Goal: Task Accomplishment & Management: Manage account settings

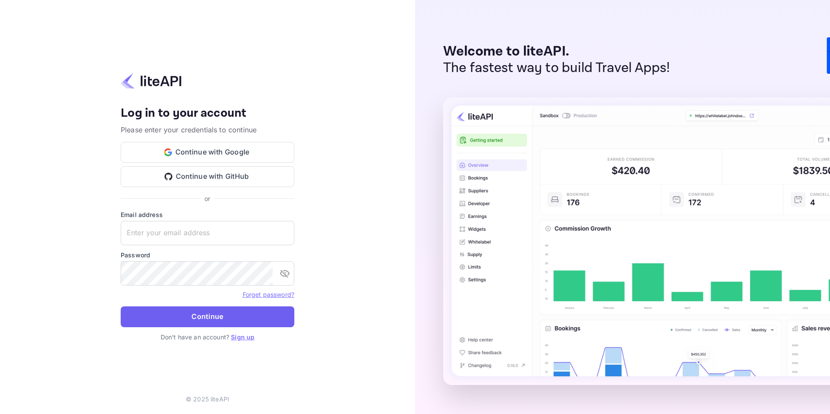
type input "[EMAIL_ADDRESS][DOMAIN_NAME]"
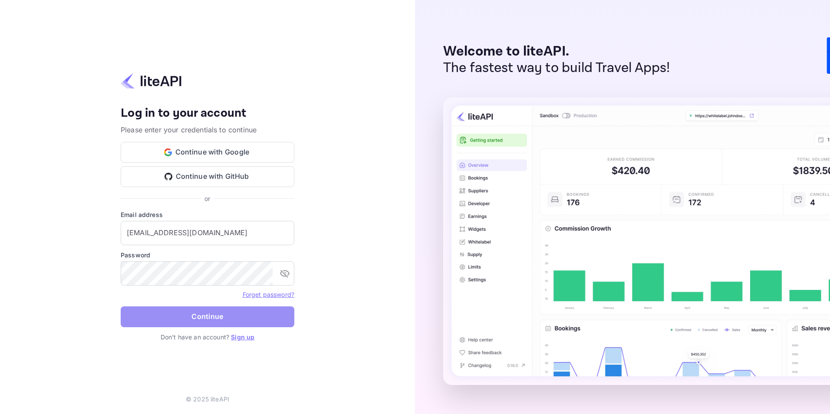
click at [206, 317] on button "Continue" at bounding box center [208, 317] width 174 height 21
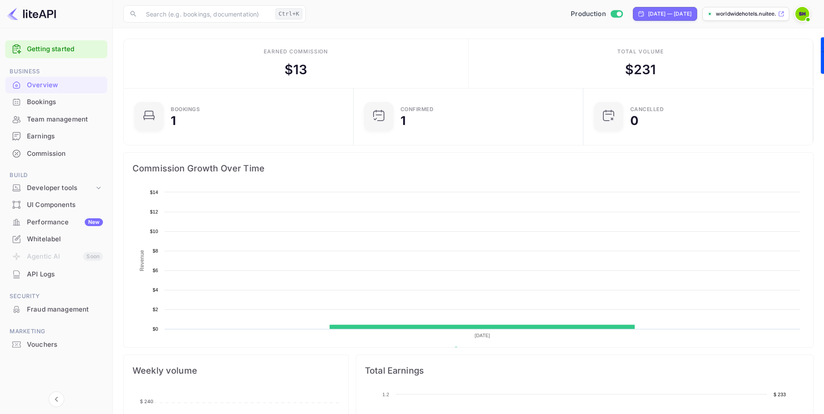
scroll to position [135, 218]
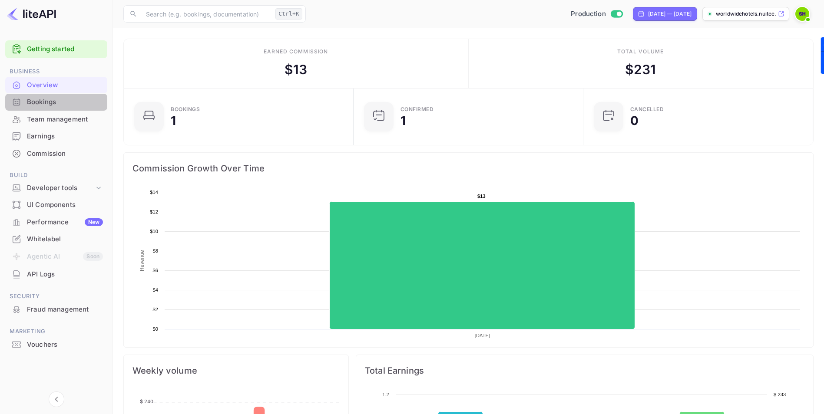
click at [42, 99] on div "Bookings" at bounding box center [65, 102] width 76 height 10
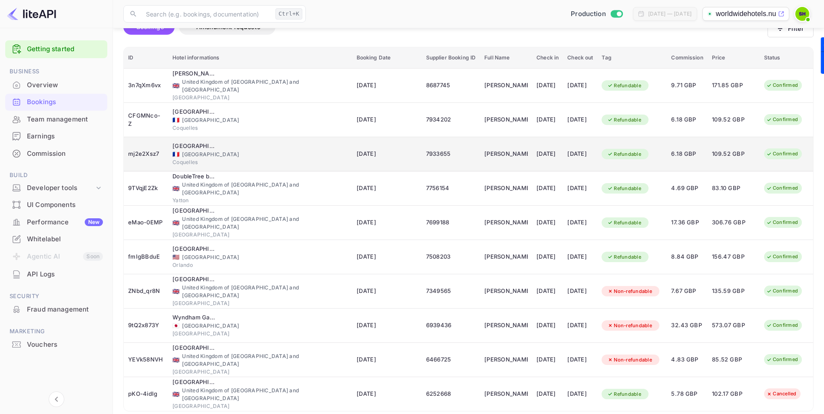
scroll to position [19, 0]
